Goal: Transaction & Acquisition: Subscribe to service/newsletter

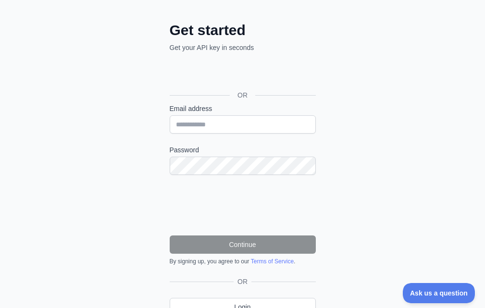
scroll to position [41, 0]
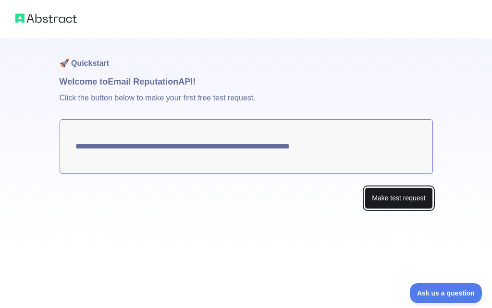
click at [372, 194] on button "Make test request" at bounding box center [399, 198] width 68 height 22
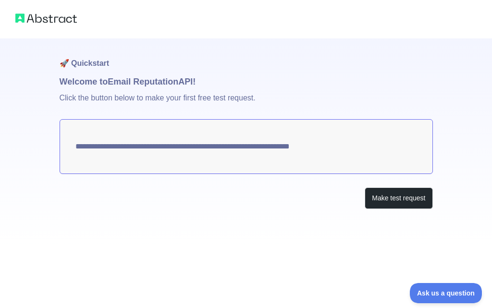
click at [325, 158] on textarea "**********" at bounding box center [246, 146] width 373 height 55
click at [367, 157] on textarea "**********" at bounding box center [246, 146] width 373 height 55
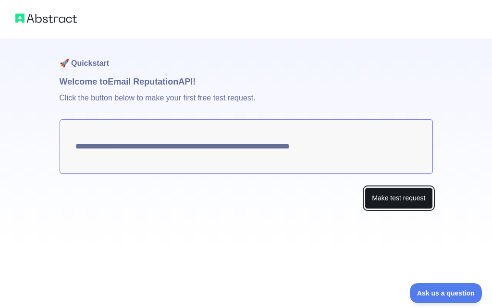
click at [396, 200] on button "Make test request" at bounding box center [399, 198] width 68 height 22
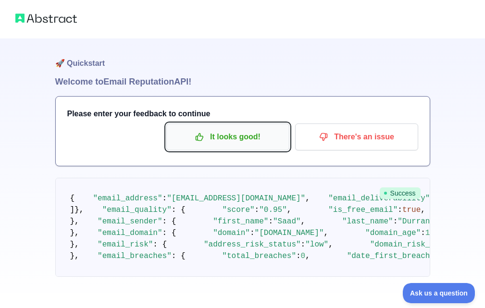
click at [236, 133] on p "It looks good!" at bounding box center [227, 137] width 109 height 16
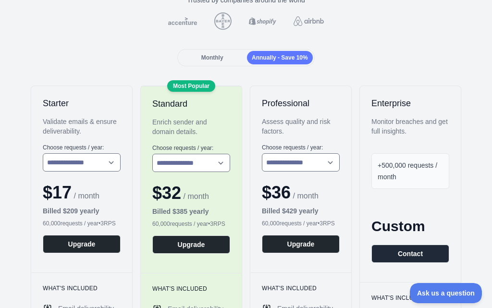
scroll to position [96, 0]
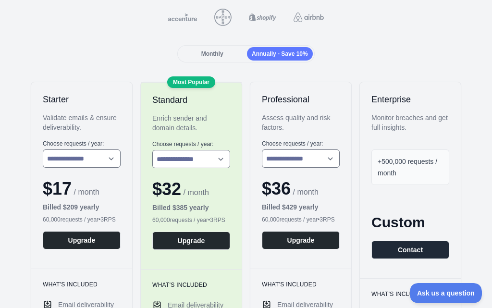
click at [203, 55] on span "Monthly" at bounding box center [212, 53] width 22 height 7
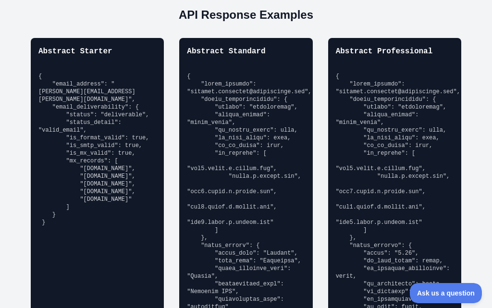
scroll to position [864, 0]
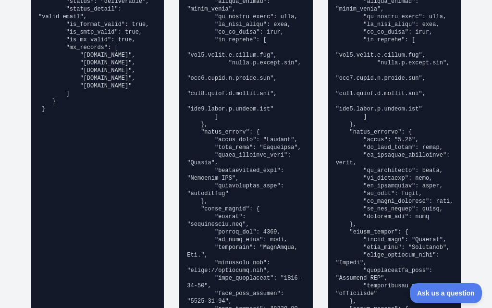
drag, startPoint x: 491, startPoint y: 206, endPoint x: 488, endPoint y: 248, distance: 42.4
click at [484, 254] on div at bounding box center [491, 154] width 0 height 308
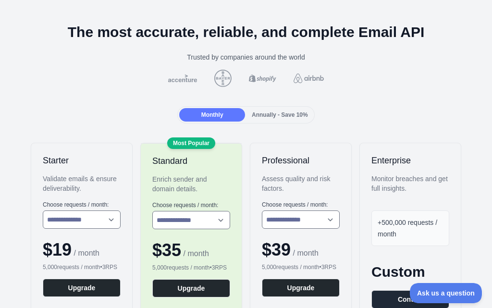
scroll to position [0, 0]
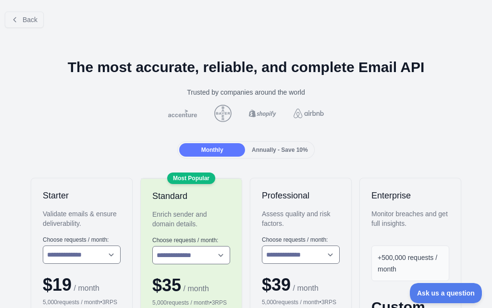
click at [43, 18] on div "Back" at bounding box center [246, 20] width 492 height 32
click at [15, 16] on icon at bounding box center [15, 20] width 8 height 8
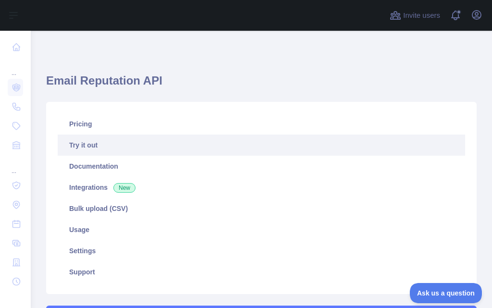
click at [91, 147] on link "Try it out" at bounding box center [261, 144] width 407 height 21
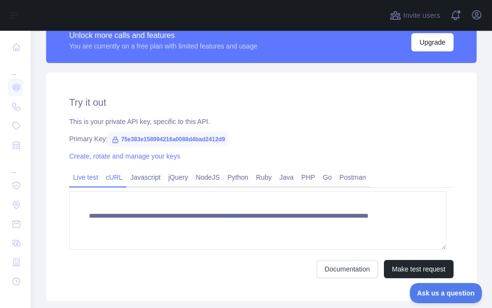
scroll to position [288, 0]
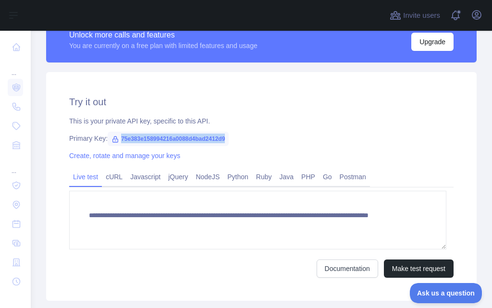
drag, startPoint x: 118, startPoint y: 139, endPoint x: 225, endPoint y: 142, distance: 107.1
click at [225, 142] on span "75e383e158994216a0088d4bad2412d9" at bounding box center [168, 139] width 121 height 14
copy span "75e383e158994216a0088d4bad2412d9"
click at [325, 114] on div "**********" at bounding box center [261, 186] width 430 height 229
click at [116, 176] on link "cURL" at bounding box center [114, 176] width 24 height 15
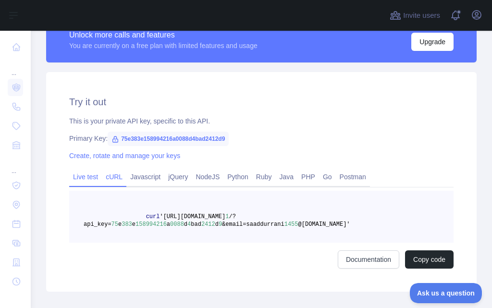
click at [87, 182] on link "Live test" at bounding box center [85, 176] width 33 height 15
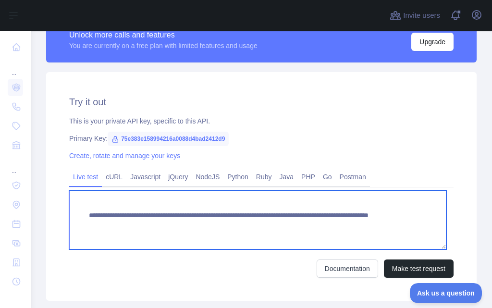
drag, startPoint x: 86, startPoint y: 212, endPoint x: 352, endPoint y: 227, distance: 266.5
click at [352, 227] on textarea "**********" at bounding box center [257, 220] width 377 height 59
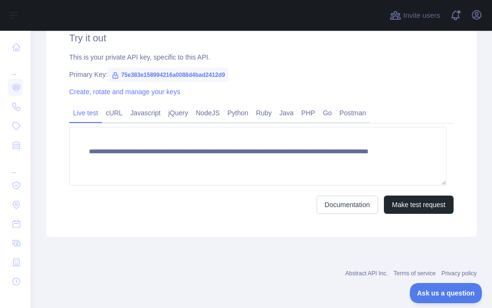
click at [427, 88] on div "Create, rotate and manage your keys" at bounding box center [261, 92] width 384 height 10
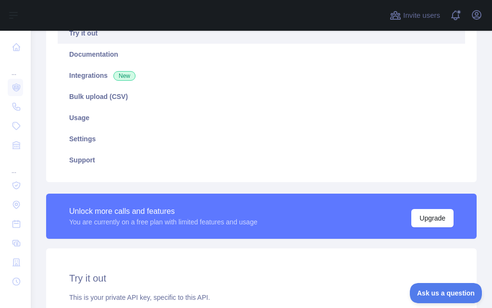
scroll to position [0, 0]
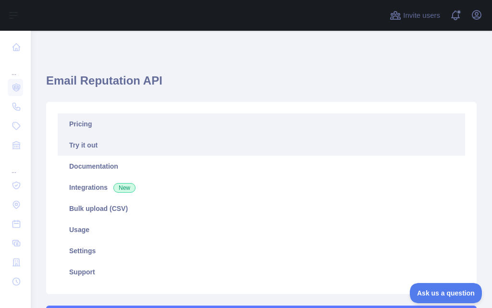
click at [88, 128] on link "Pricing" at bounding box center [261, 123] width 407 height 21
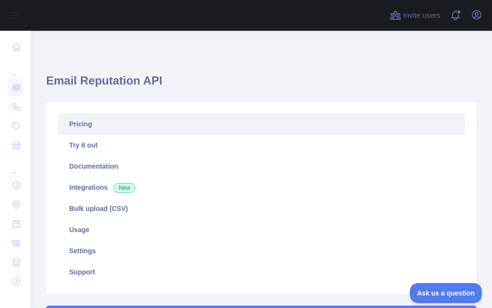
click at [81, 122] on link "Pricing" at bounding box center [261, 123] width 407 height 21
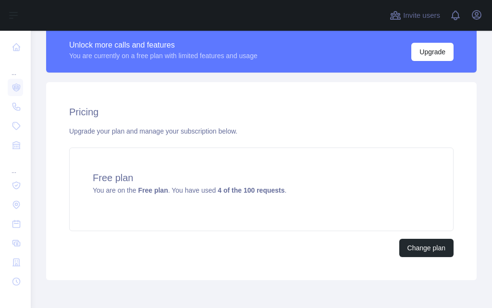
scroll to position [321, 0]
